Goal: Navigation & Orientation: Find specific page/section

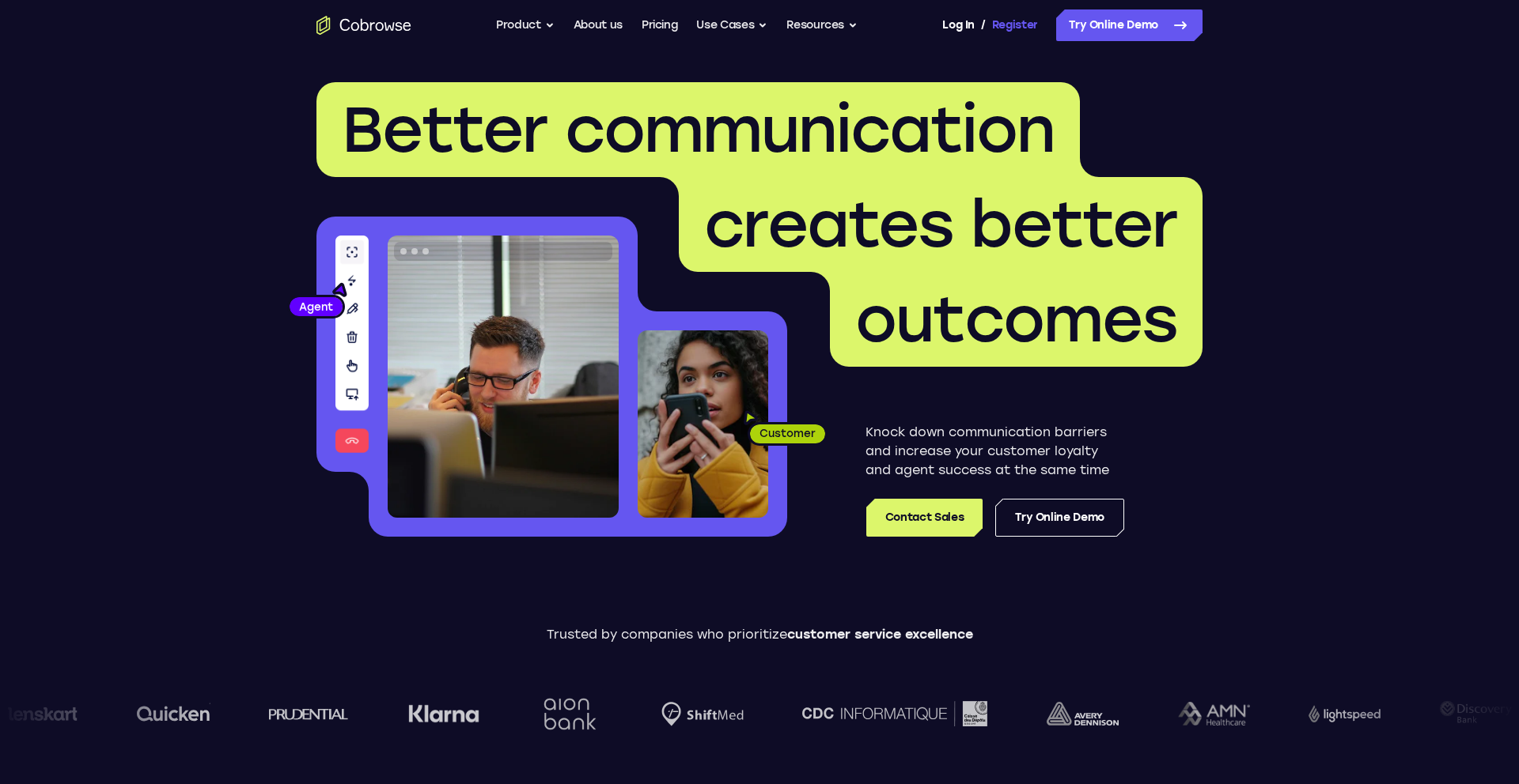
click at [999, 36] on link "Register" at bounding box center [1015, 26] width 46 height 32
click at [945, 23] on link "Log In" at bounding box center [958, 26] width 32 height 32
click at [946, 24] on link "Log In" at bounding box center [958, 26] width 32 height 32
click at [1009, 24] on link "Register" at bounding box center [1015, 26] width 46 height 32
click at [1015, 26] on link "Dashboard" at bounding box center [1007, 26] width 59 height 32
